Goal: Browse casually

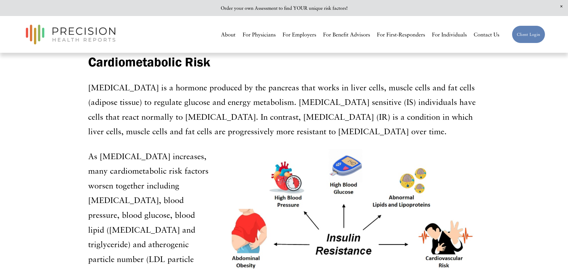
scroll to position [756, 0]
click at [388, 207] on div at bounding box center [351, 212] width 258 height 129
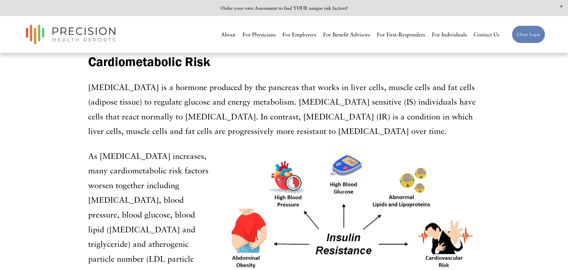
click at [388, 209] on div at bounding box center [351, 212] width 258 height 129
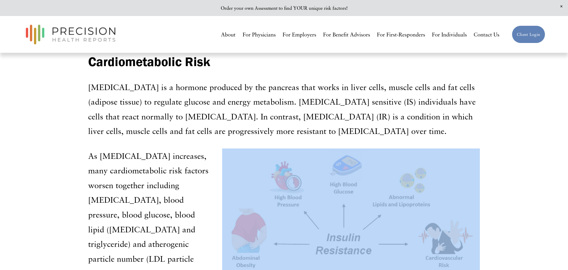
click at [388, 209] on div at bounding box center [351, 212] width 258 height 129
click at [391, 208] on div at bounding box center [351, 212] width 258 height 129
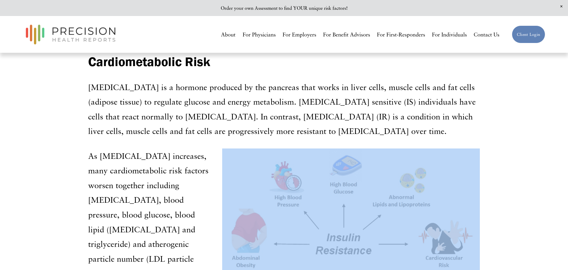
click at [391, 208] on div at bounding box center [351, 212] width 258 height 129
click at [391, 207] on div at bounding box center [351, 212] width 258 height 129
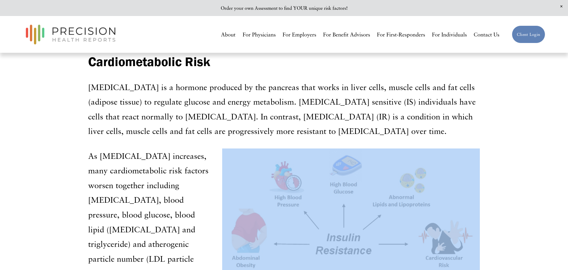
click at [391, 207] on div at bounding box center [351, 212] width 258 height 129
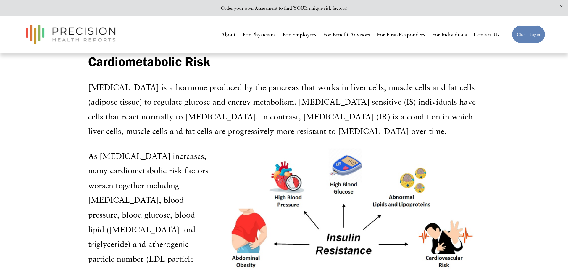
drag, startPoint x: 245, startPoint y: 145, endPoint x: 436, endPoint y: 236, distance: 211.4
click at [436, 236] on div at bounding box center [351, 212] width 258 height 129
drag, startPoint x: 400, startPoint y: 205, endPoint x: 376, endPoint y: 230, distance: 34.3
click at [376, 230] on div at bounding box center [351, 212] width 258 height 129
